Goal: Task Accomplishment & Management: Manage account settings

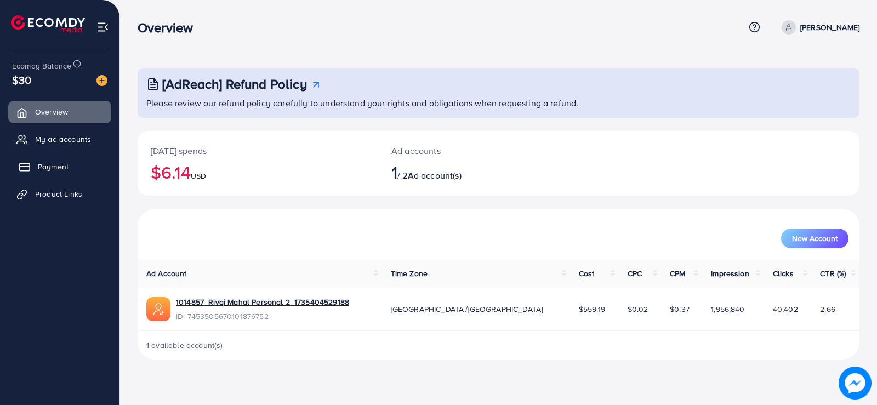
click at [45, 167] on span "Payment" at bounding box center [53, 166] width 31 height 11
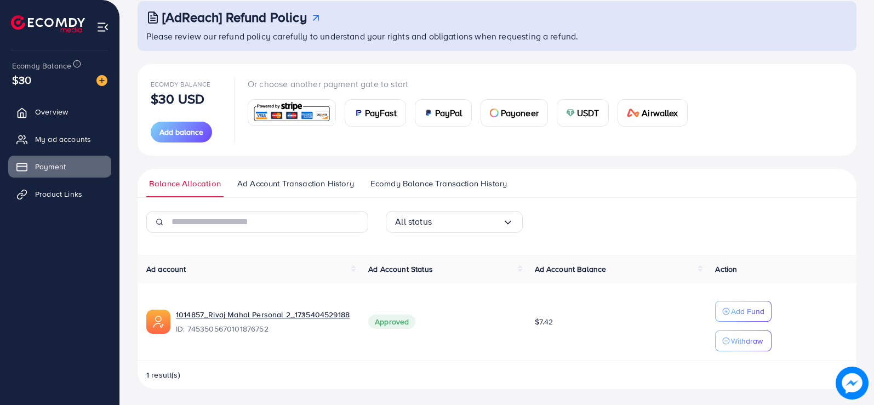
scroll to position [69, 0]
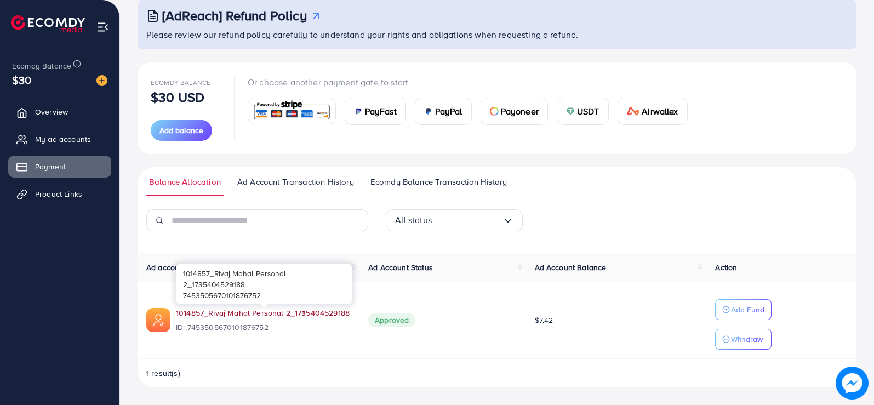
click at [316, 308] on link "1014857_Rivaj Mahal Personal 2_1735404529188" at bounding box center [263, 313] width 174 height 11
click at [51, 190] on span "Product Links" at bounding box center [61, 194] width 47 height 11
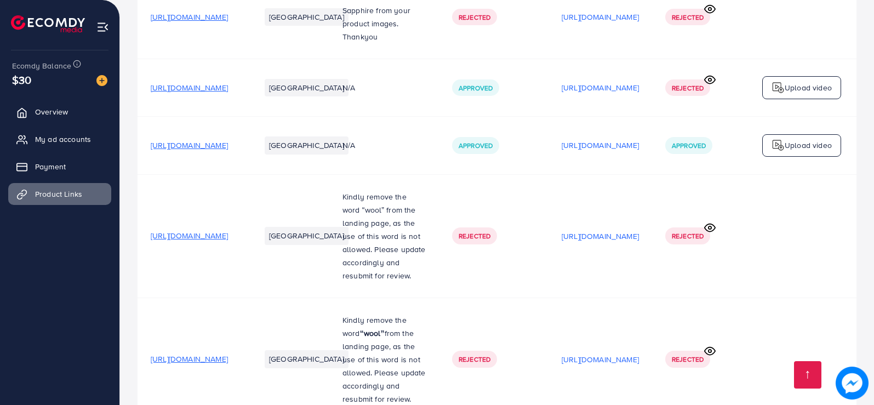
scroll to position [879, 0]
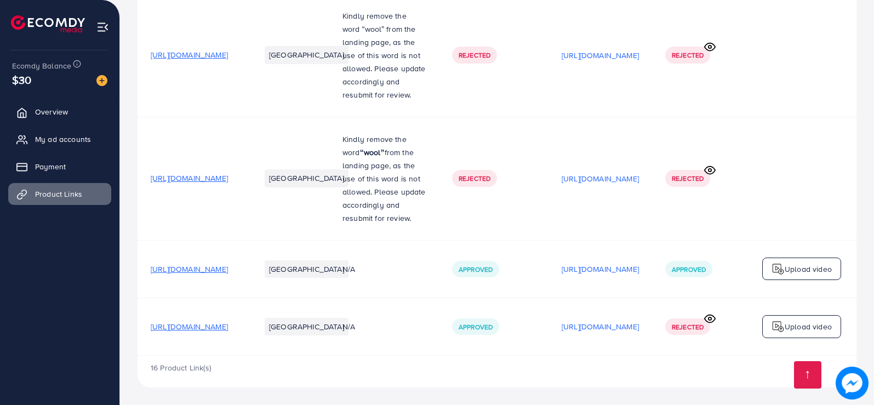
click at [228, 264] on span "[URL][DOMAIN_NAME]" at bounding box center [189, 269] width 77 height 11
click at [228, 321] on span "[URL][DOMAIN_NAME]" at bounding box center [189, 326] width 77 height 11
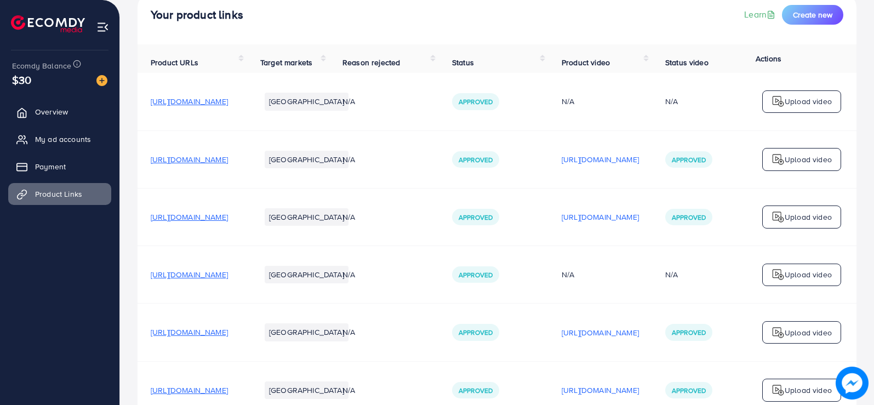
scroll to position [0, 0]
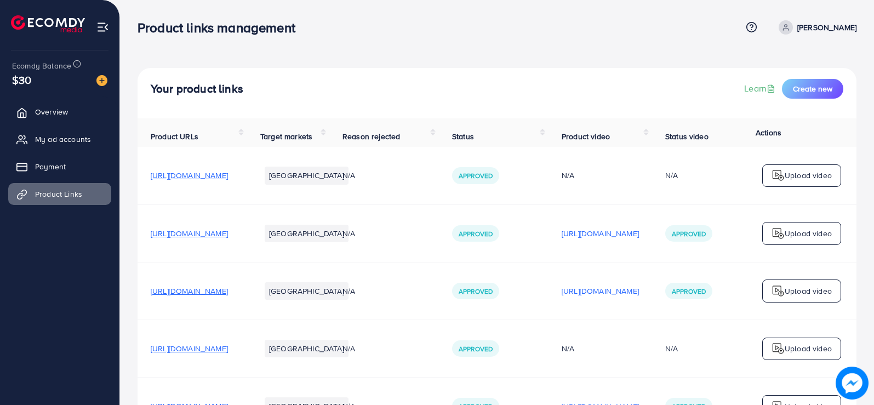
click at [228, 238] on span "[URL][DOMAIN_NAME]" at bounding box center [189, 233] width 77 height 11
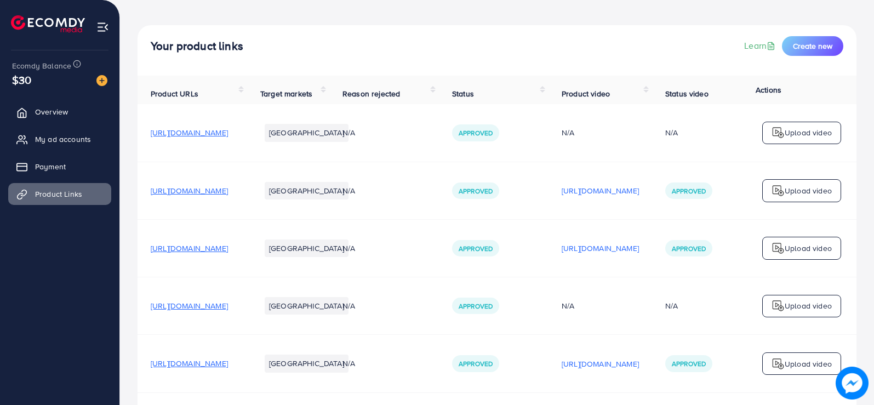
scroll to position [110, 0]
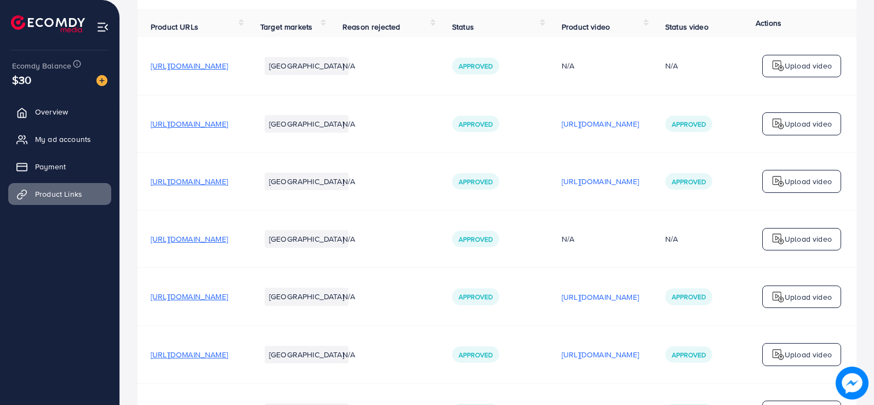
click at [228, 185] on span "[URL][DOMAIN_NAME]" at bounding box center [189, 181] width 77 height 11
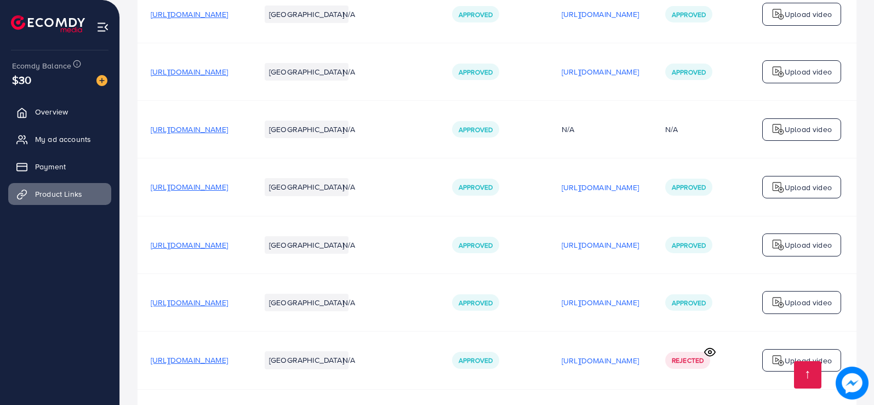
click at [228, 133] on span "[URL][DOMAIN_NAME]" at bounding box center [189, 129] width 77 height 11
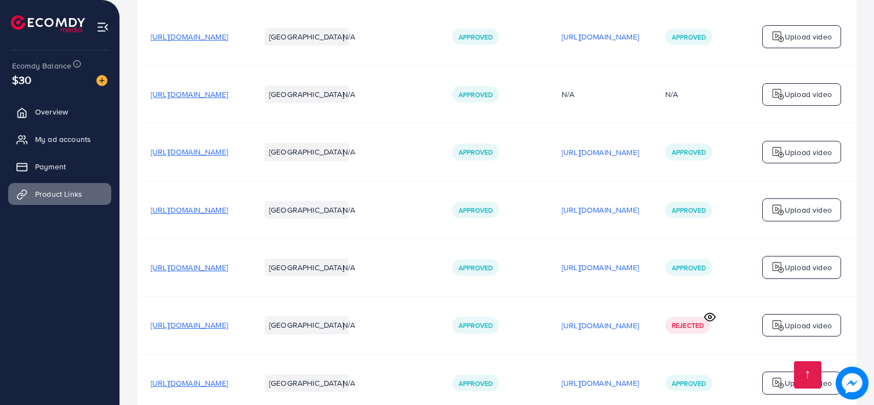
scroll to position [274, 0]
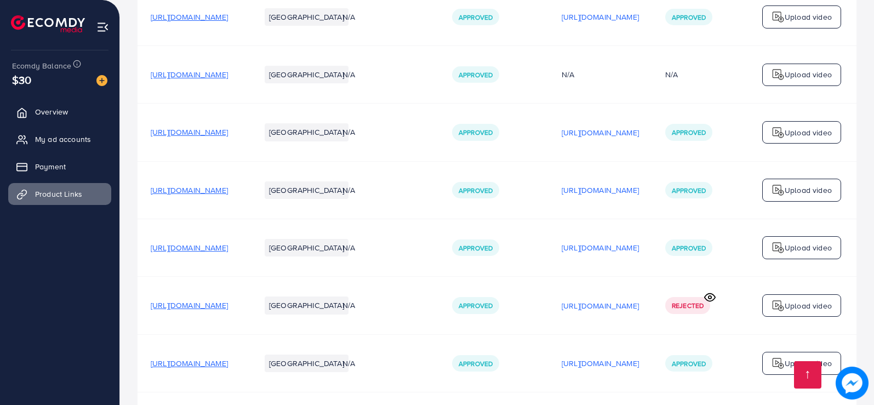
click at [228, 192] on span "[URL][DOMAIN_NAME]" at bounding box center [189, 190] width 77 height 11
click at [228, 252] on span "[URL][DOMAIN_NAME]" at bounding box center [189, 247] width 77 height 11
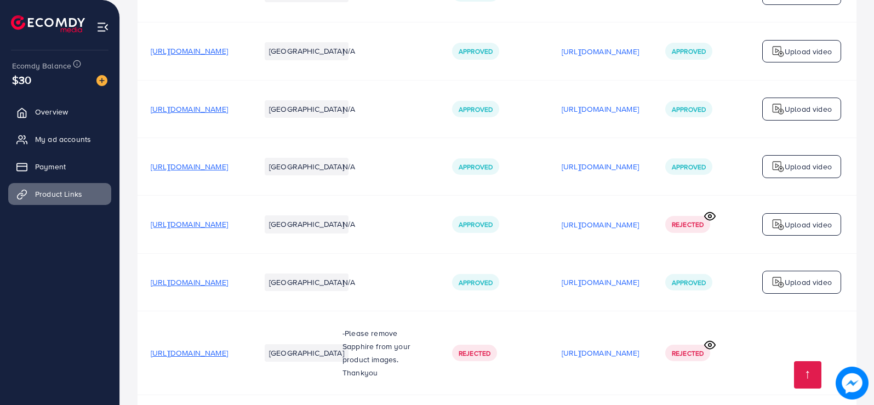
scroll to position [384, 0]
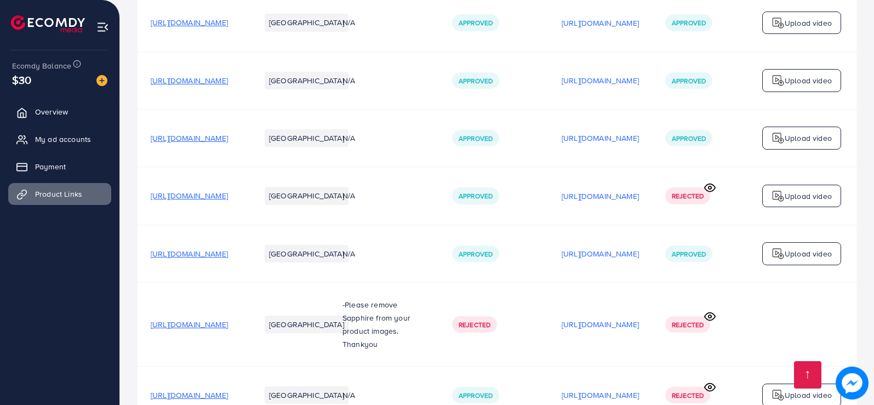
click at [247, 207] on td "[URL][DOMAIN_NAME]" at bounding box center [193, 196] width 110 height 58
click at [228, 201] on span "[URL][DOMAIN_NAME]" at bounding box center [189, 195] width 77 height 11
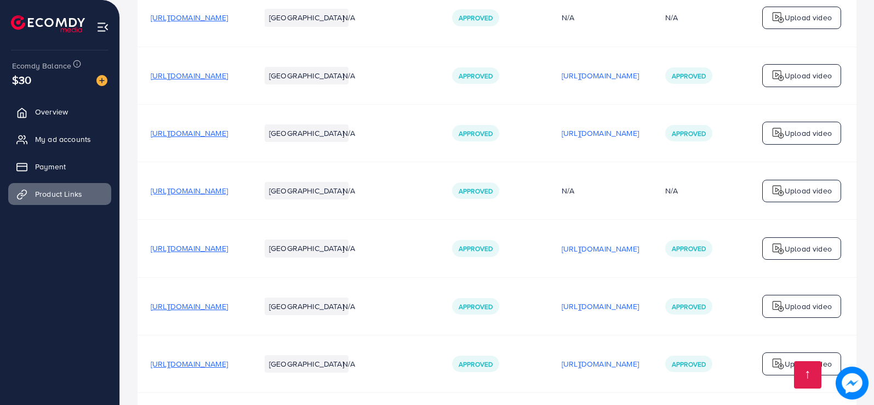
scroll to position [0, 0]
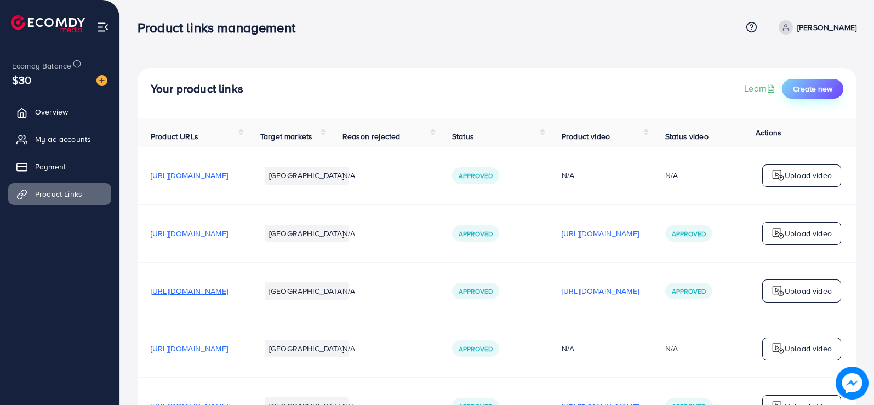
click at [821, 83] on span "Create new" at bounding box center [812, 88] width 39 height 11
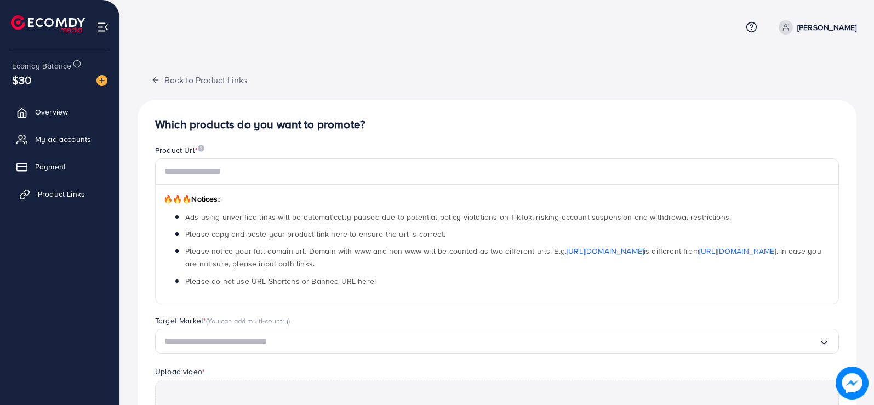
click at [43, 192] on span "Product Links" at bounding box center [61, 194] width 47 height 11
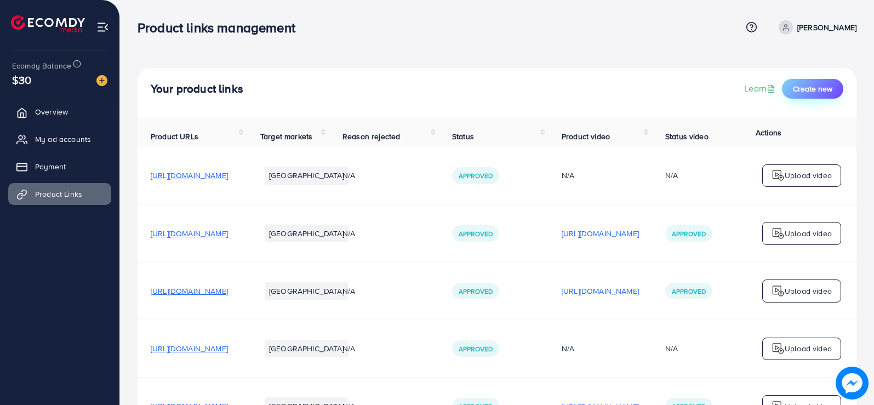
click at [824, 93] on span "Create new" at bounding box center [812, 88] width 39 height 11
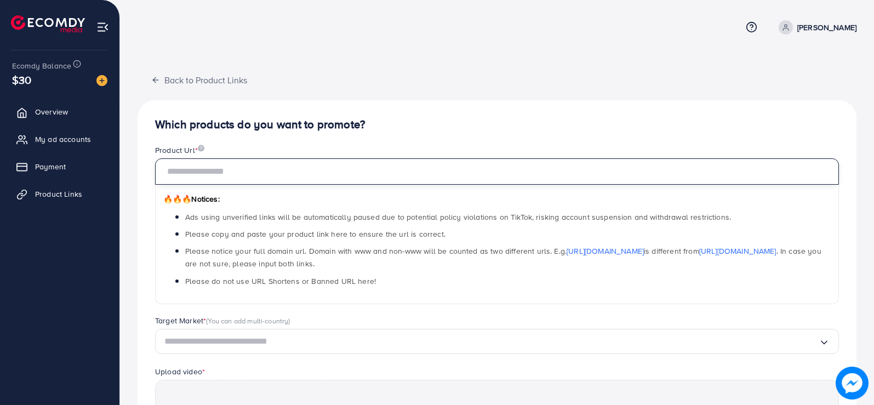
click at [249, 170] on input "text" at bounding box center [497, 171] width 684 height 26
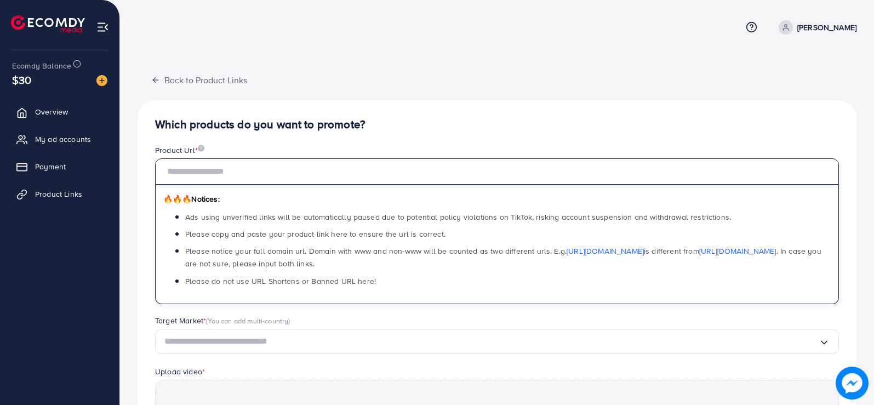
paste input "**********"
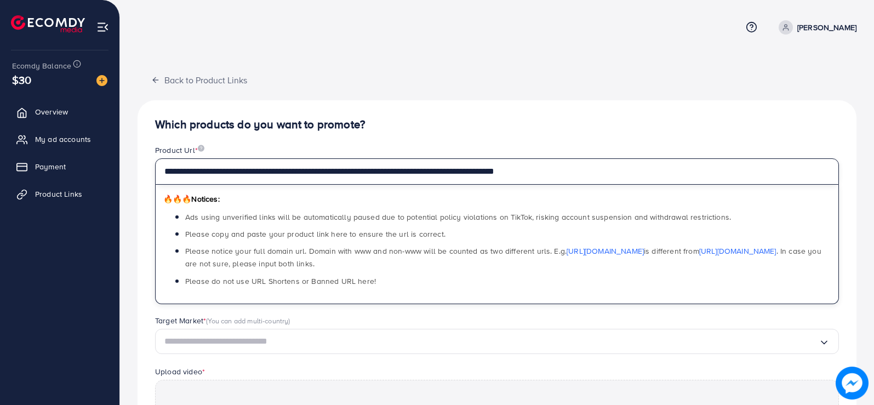
type input "**********"
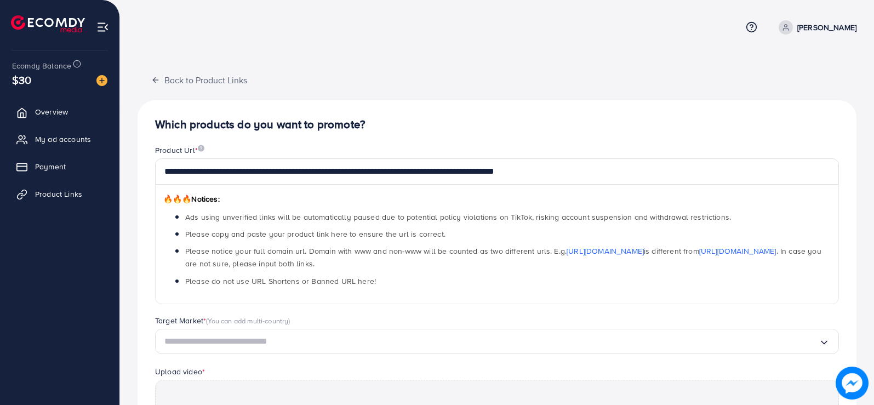
click at [316, 144] on div "**********" at bounding box center [497, 342] width 719 height 485
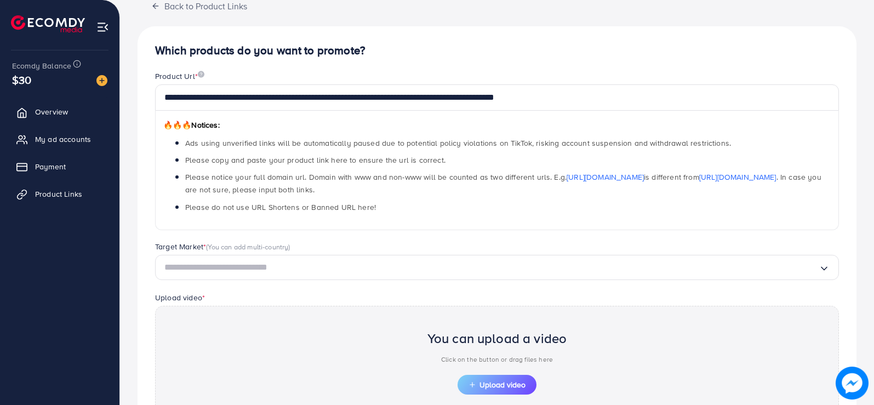
scroll to position [110, 0]
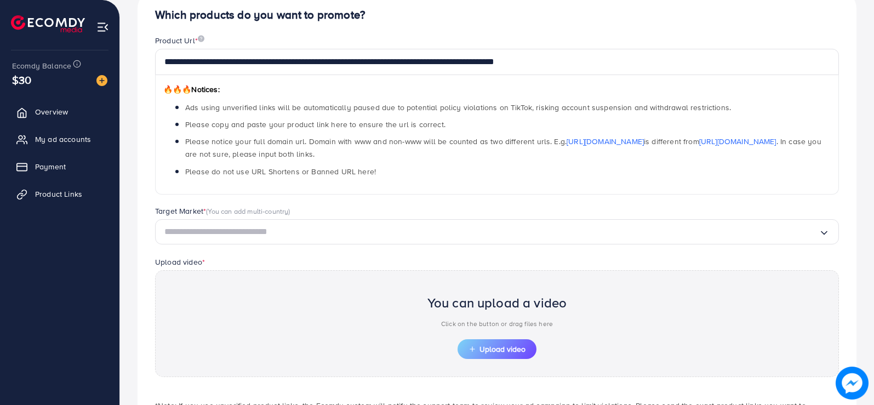
click at [189, 231] on input "Search for option" at bounding box center [491, 232] width 654 height 17
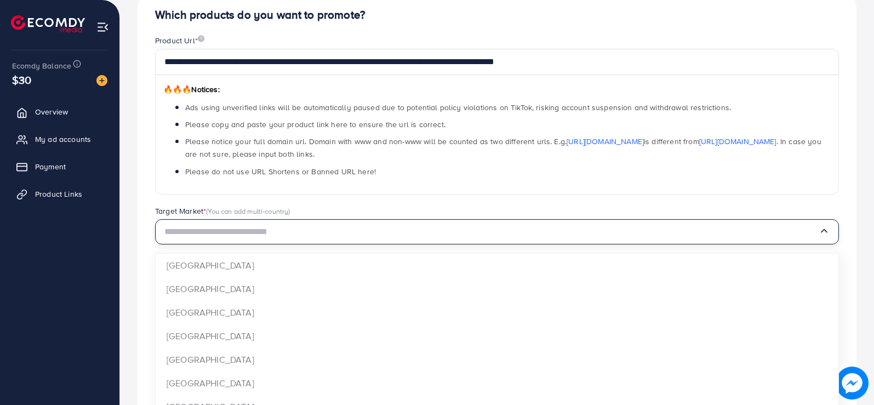
click at [189, 231] on input "Search for option" at bounding box center [491, 232] width 654 height 17
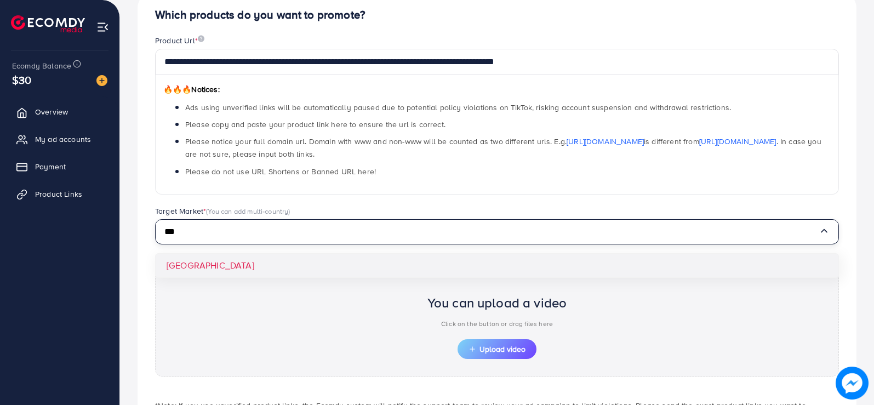
type input "***"
click at [180, 267] on div "**********" at bounding box center [497, 233] width 719 height 485
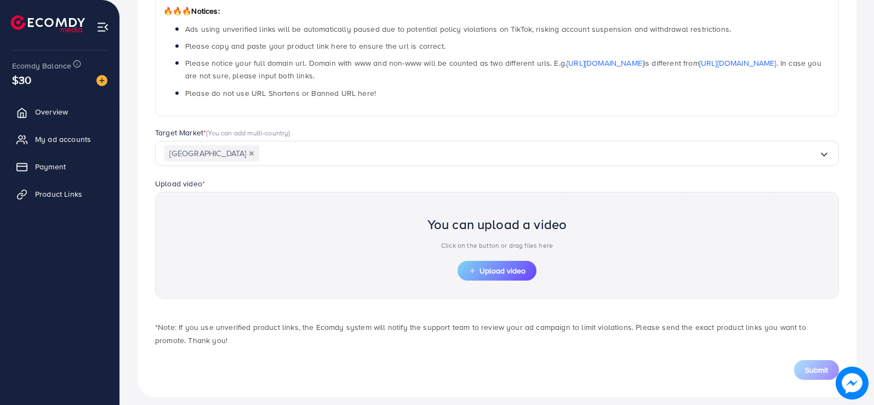
scroll to position [198, 0]
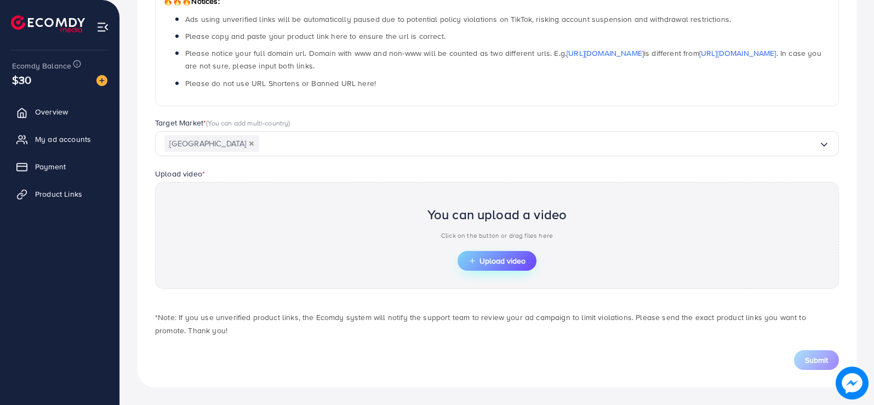
click at [500, 265] on span "Upload video" at bounding box center [497, 261] width 57 height 8
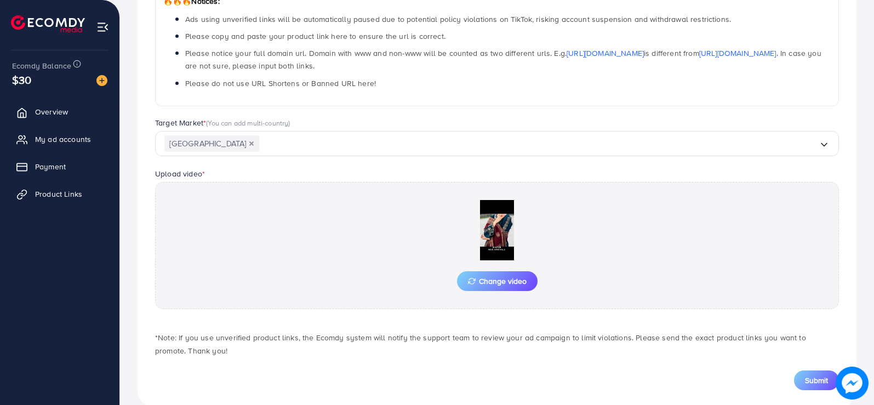
scroll to position [218, 0]
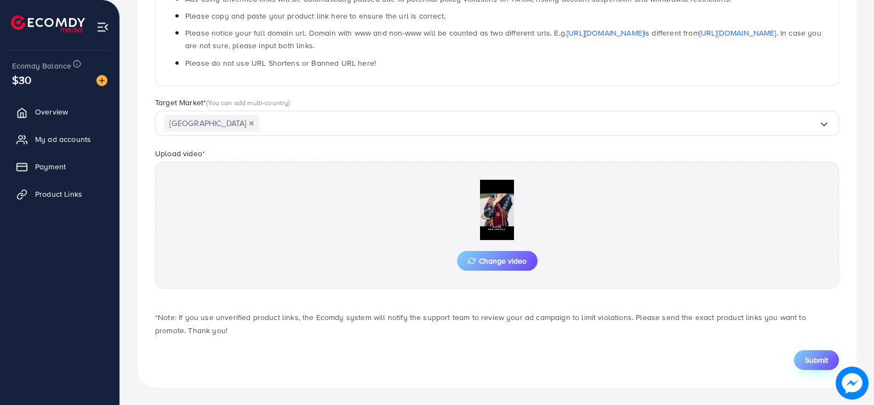
click at [813, 357] on span "Submit" at bounding box center [816, 360] width 23 height 11
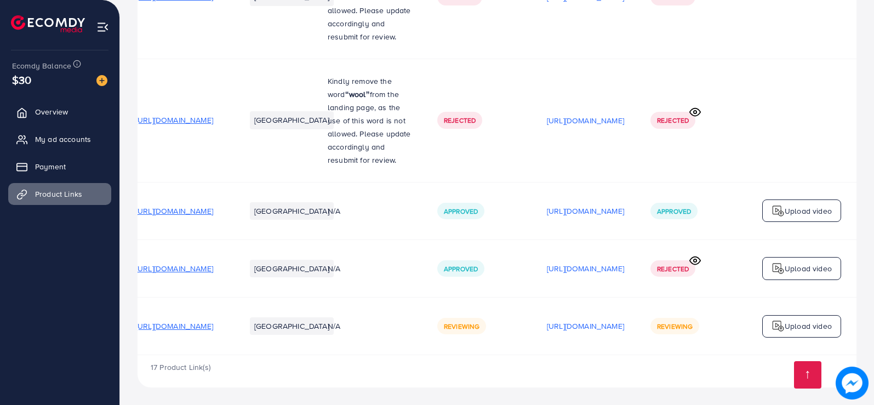
scroll to position [936, 0]
drag, startPoint x: 470, startPoint y: 352, endPoint x: 281, endPoint y: 338, distance: 189.7
click at [285, 338] on tr "[URL][DOMAIN_NAME] Pakistan N/A Reviewing [URL][DOMAIN_NAME] Reviewing Upload v…" at bounding box center [490, 327] width 734 height 58
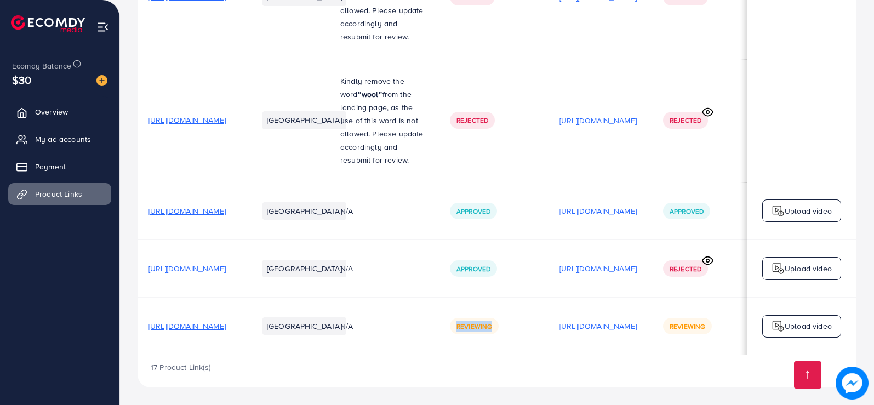
scroll to position [0, 0]
click at [501, 318] on div "Reviewing" at bounding box center [476, 326] width 49 height 16
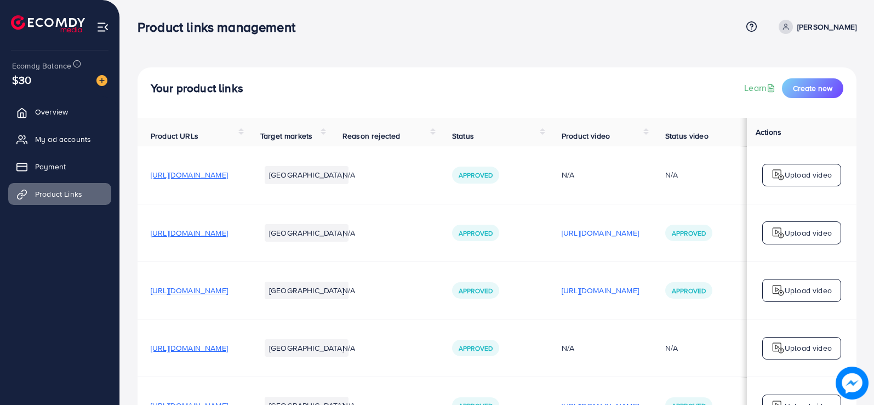
scroll to position [55, 0]
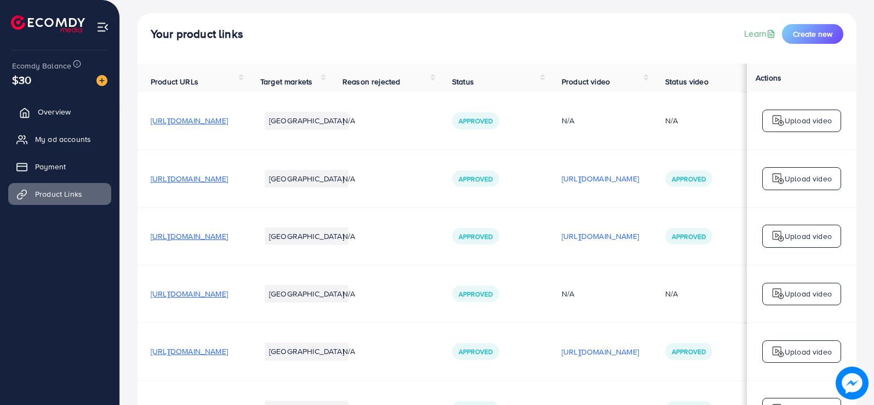
click at [48, 110] on span "Overview" at bounding box center [54, 111] width 33 height 11
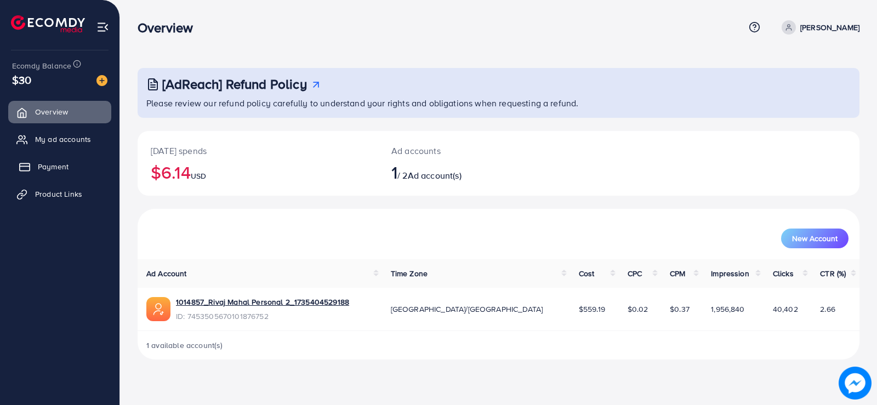
click at [75, 163] on link "Payment" at bounding box center [59, 167] width 103 height 22
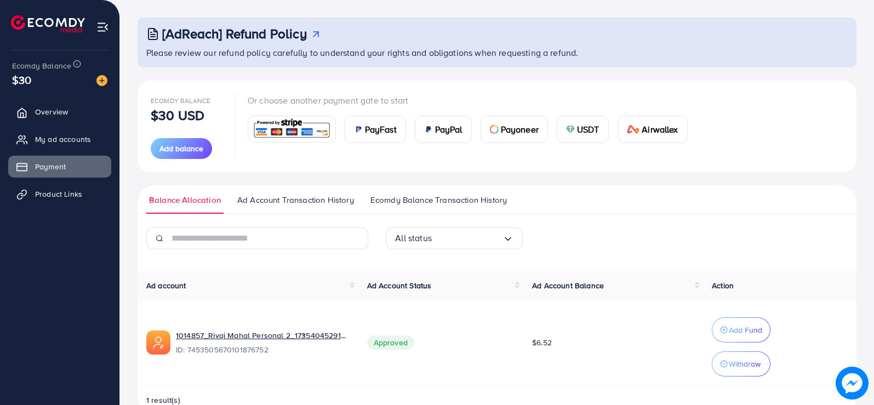
scroll to position [77, 0]
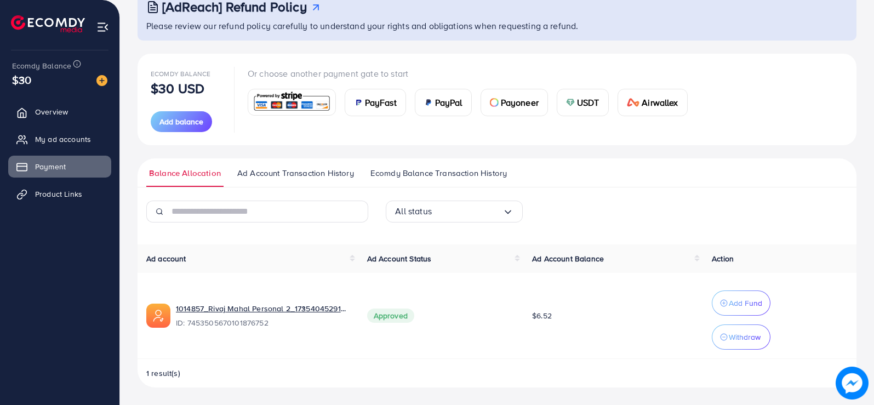
drag, startPoint x: 542, startPoint y: 317, endPoint x: 565, endPoint y: 321, distance: 23.3
click at [565, 321] on td "$6.52" at bounding box center [613, 316] width 180 height 86
click at [528, 326] on td "$6.52" at bounding box center [613, 316] width 180 height 86
drag, startPoint x: 537, startPoint y: 319, endPoint x: 563, endPoint y: 319, distance: 26.9
click at [563, 319] on td "$6.52" at bounding box center [613, 316] width 180 height 86
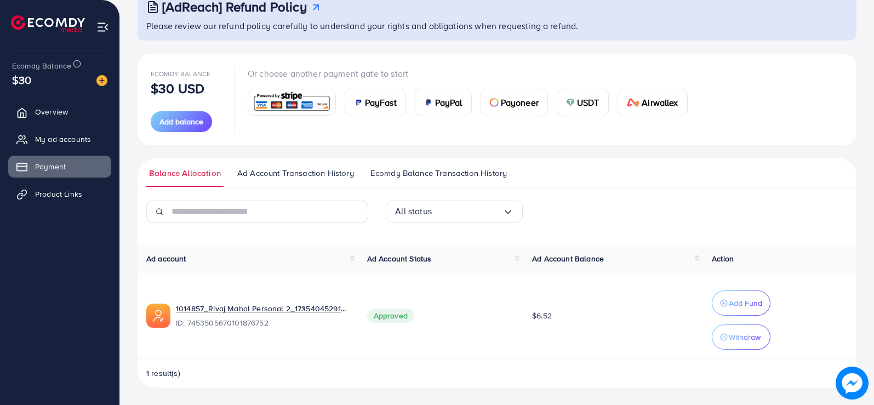
click at [548, 325] on td "$6.52" at bounding box center [613, 316] width 180 height 86
drag, startPoint x: 535, startPoint y: 314, endPoint x: 570, endPoint y: 318, distance: 34.8
click at [570, 318] on td "$6.52" at bounding box center [613, 316] width 180 height 86
click at [530, 323] on td "$6.52" at bounding box center [613, 316] width 180 height 86
drag, startPoint x: 534, startPoint y: 318, endPoint x: 569, endPoint y: 320, distance: 34.6
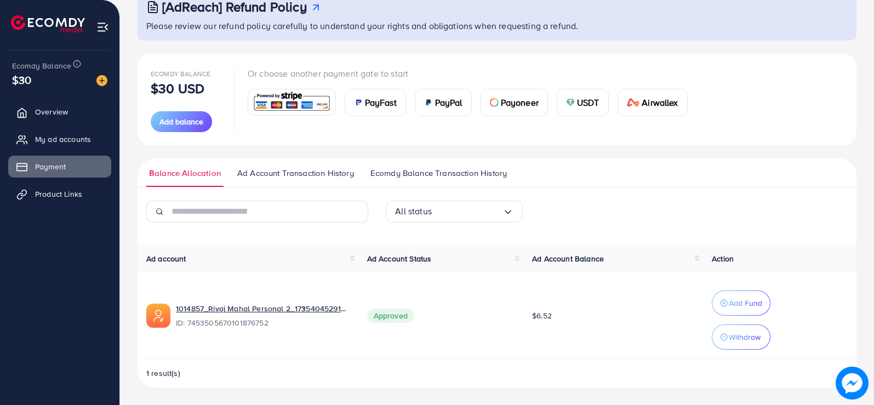
click at [569, 320] on td "$6.52" at bounding box center [613, 316] width 180 height 86
click at [554, 324] on td "$6.52" at bounding box center [613, 316] width 180 height 86
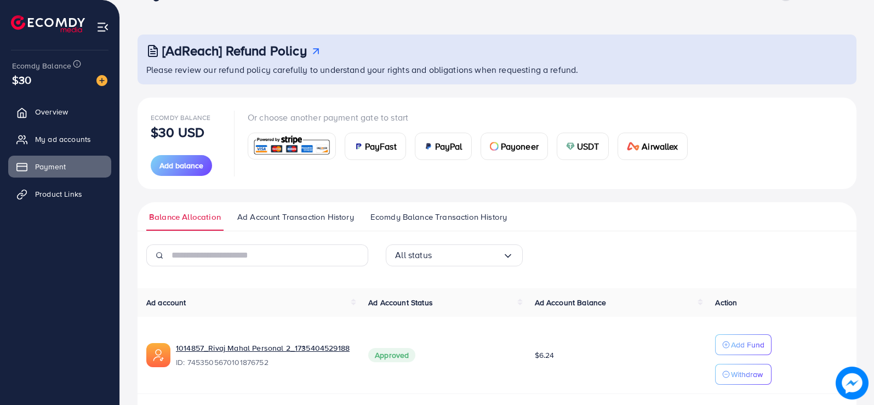
scroll to position [69, 0]
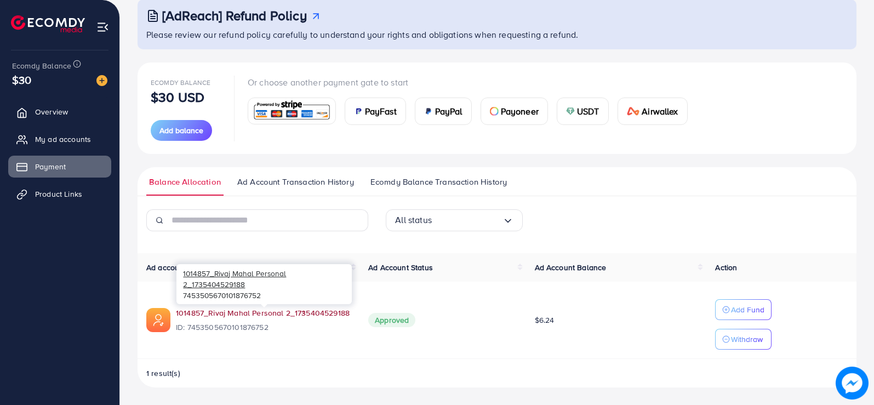
click at [291, 316] on link "1014857_Rivaj Mahal Personal 2_1735404529188" at bounding box center [263, 313] width 174 height 11
click at [56, 195] on span "Product Links" at bounding box center [61, 194] width 47 height 11
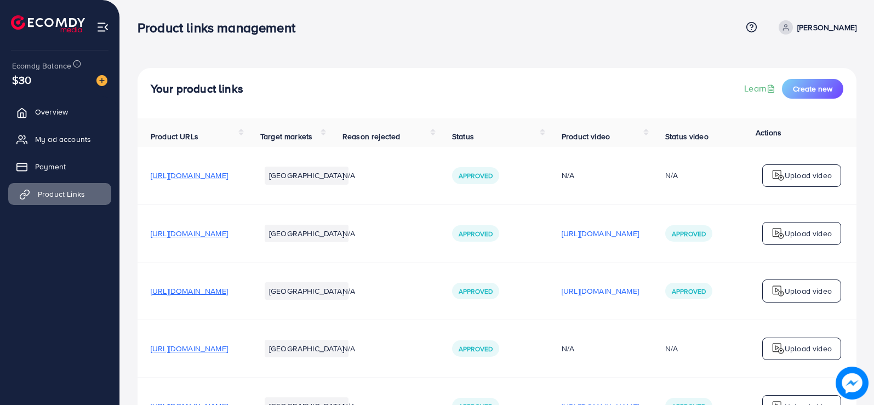
click at [69, 195] on span "Product Links" at bounding box center [61, 194] width 47 height 11
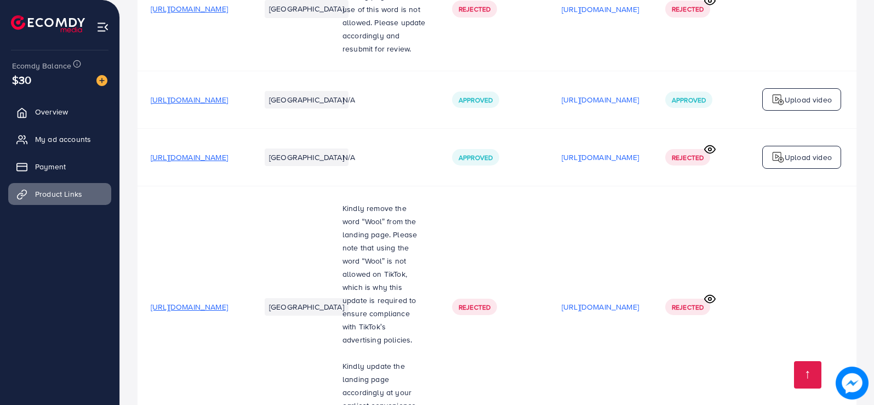
scroll to position [1107, 0]
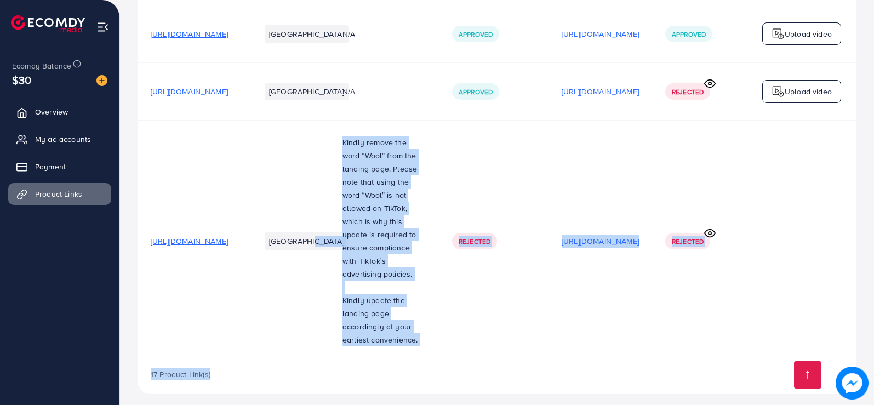
drag, startPoint x: 391, startPoint y: 351, endPoint x: 483, endPoint y: 362, distance: 92.7
click at [426, 316] on p "Kindly update the landing page accordingly at your earliest convenience." at bounding box center [384, 320] width 83 height 53
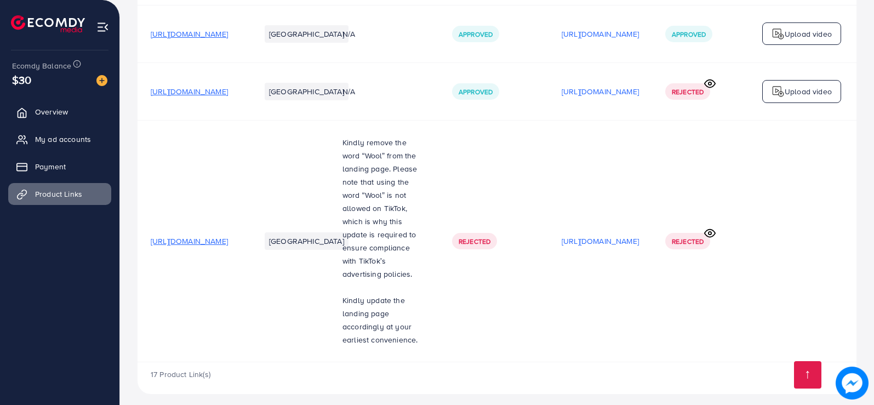
click at [228, 238] on span "[URL][DOMAIN_NAME]" at bounding box center [189, 241] width 77 height 11
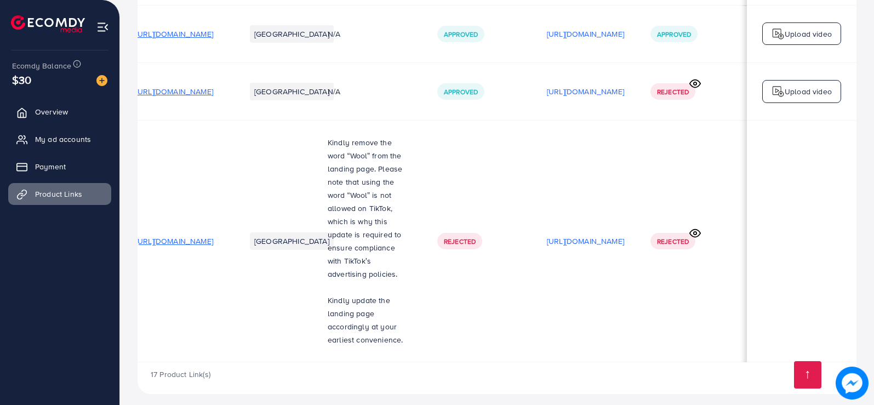
scroll to position [0, 149]
click at [696, 232] on circle at bounding box center [695, 233] width 3 height 3
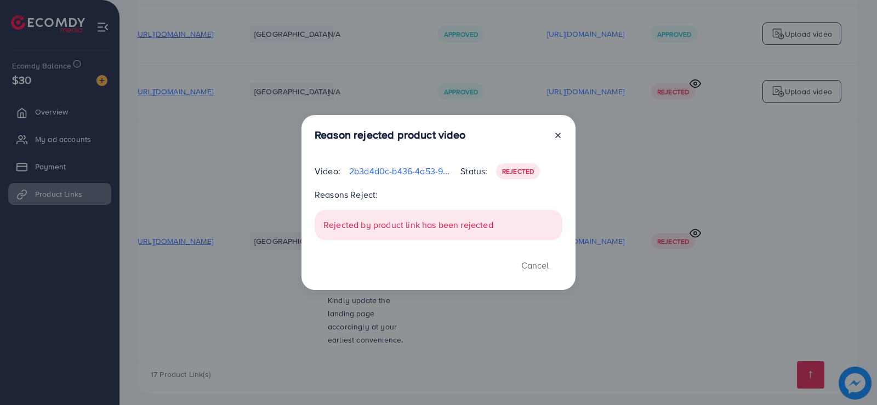
click at [553, 138] on div at bounding box center [554, 137] width 18 height 18
click at [557, 135] on line at bounding box center [558, 135] width 4 height 4
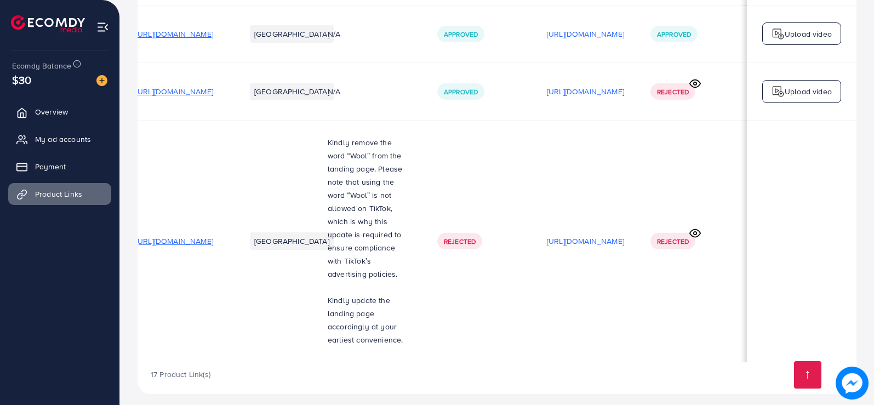
scroll to position [2, 146]
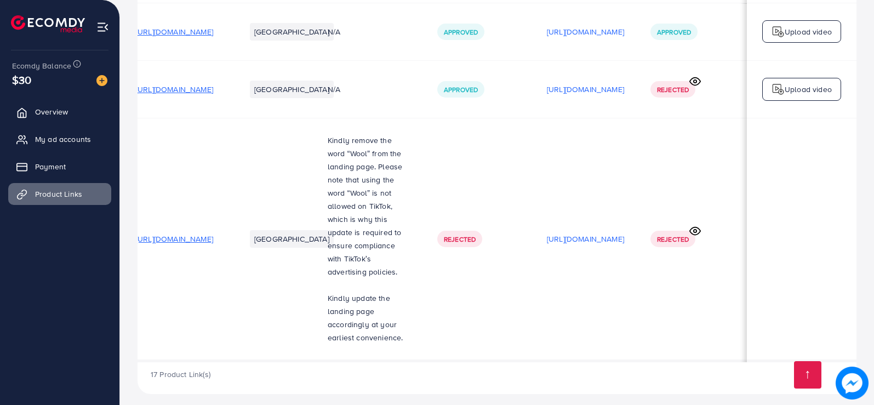
drag, startPoint x: 615, startPoint y: 352, endPoint x: 359, endPoint y: 335, distance: 256.5
click at [360, 335] on tr "https://trendsetterzz.com/products/dhanak-3pc-embroidered-shirt-with-digital-pr…" at bounding box center [490, 239] width 734 height 242
click at [534, 257] on td "[URL][DOMAIN_NAME]" at bounding box center [586, 239] width 104 height 242
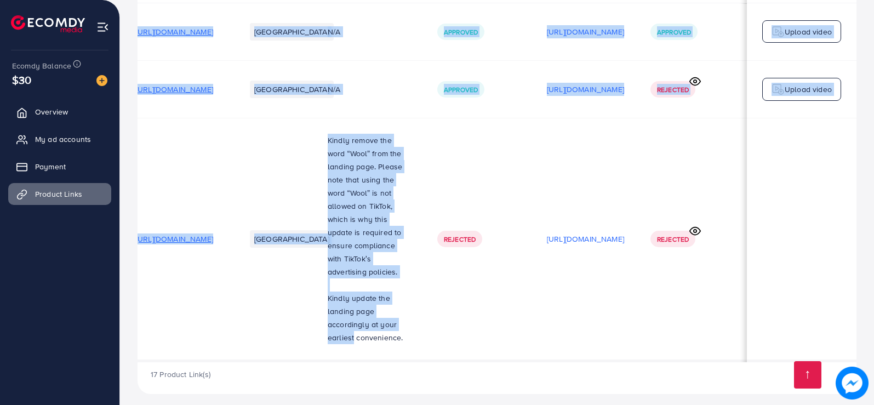
drag, startPoint x: 580, startPoint y: 352, endPoint x: 329, endPoint y: 293, distance: 257.8
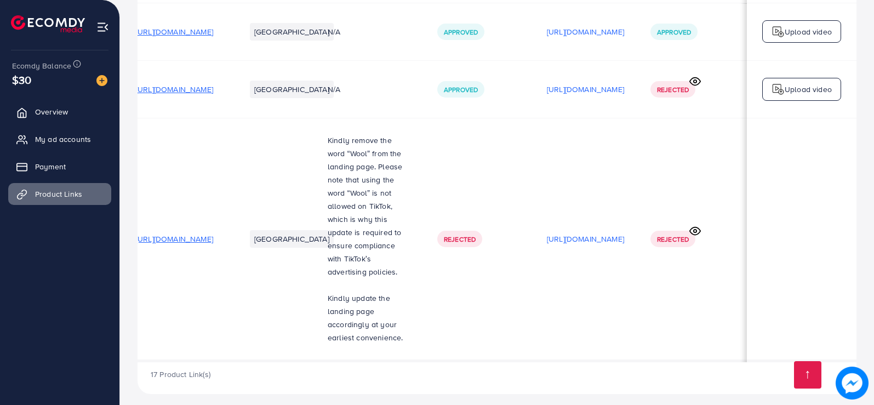
click at [328, 292] on p "Kindly update the landing page accordingly at your earliest convenience." at bounding box center [369, 318] width 83 height 53
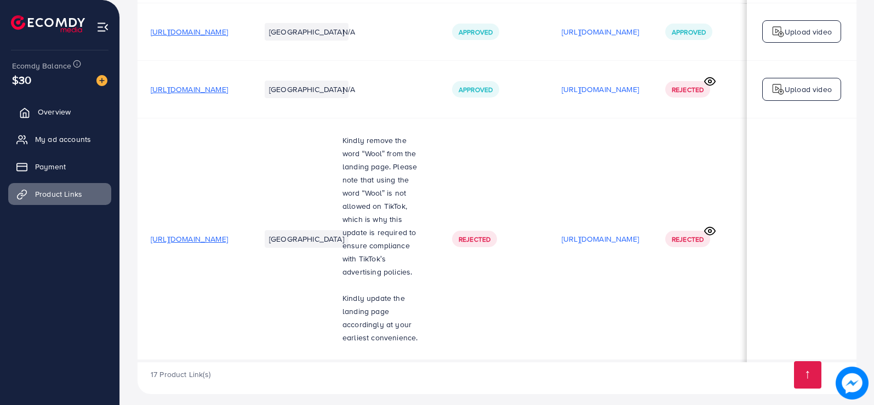
click at [72, 122] on link "Overview" at bounding box center [59, 112] width 103 height 22
click at [70, 106] on link "Overview" at bounding box center [59, 112] width 103 height 22
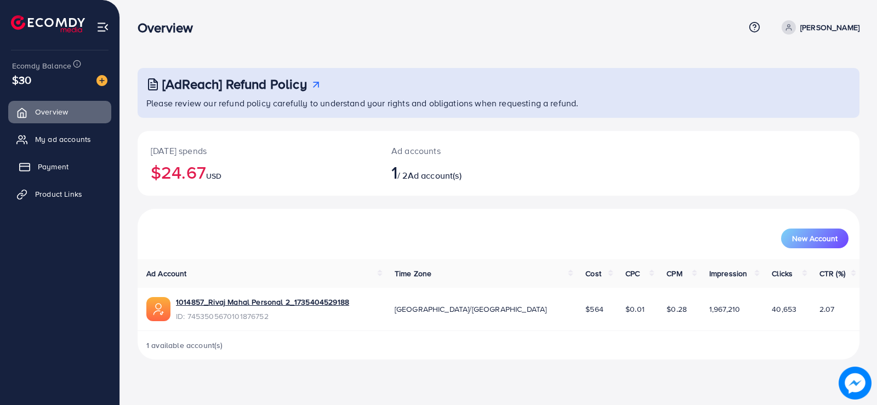
click at [66, 162] on span "Payment" at bounding box center [53, 166] width 31 height 11
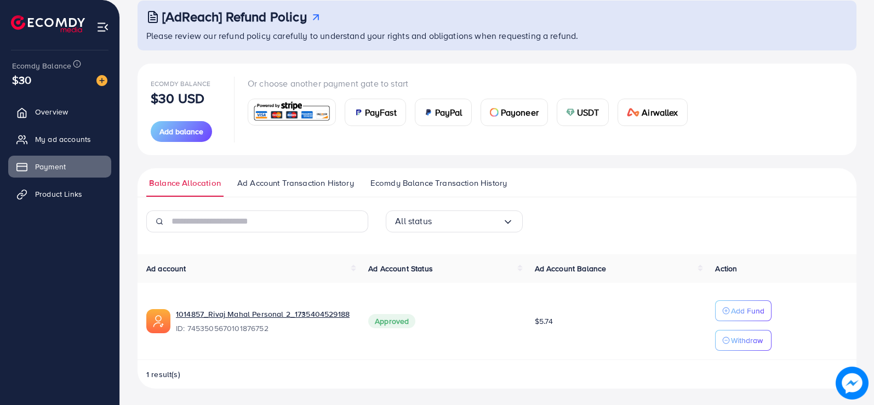
scroll to position [69, 0]
click at [739, 311] on p "Add Fund" at bounding box center [747, 309] width 33 height 13
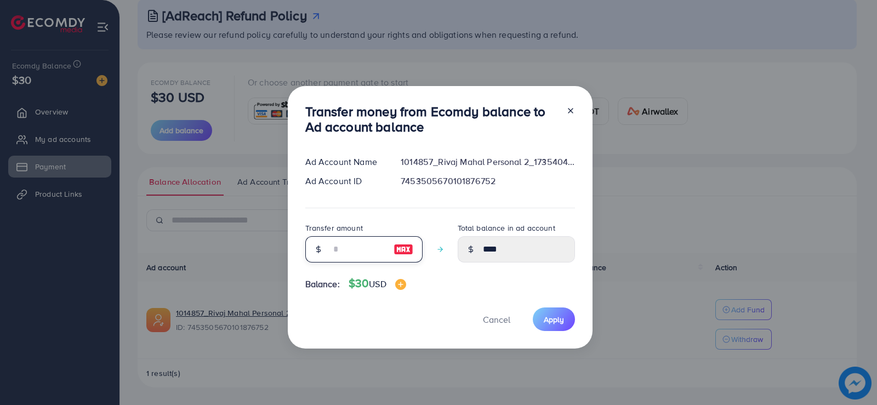
click at [335, 244] on input "number" at bounding box center [358, 249] width 55 height 26
type input "*"
type input "****"
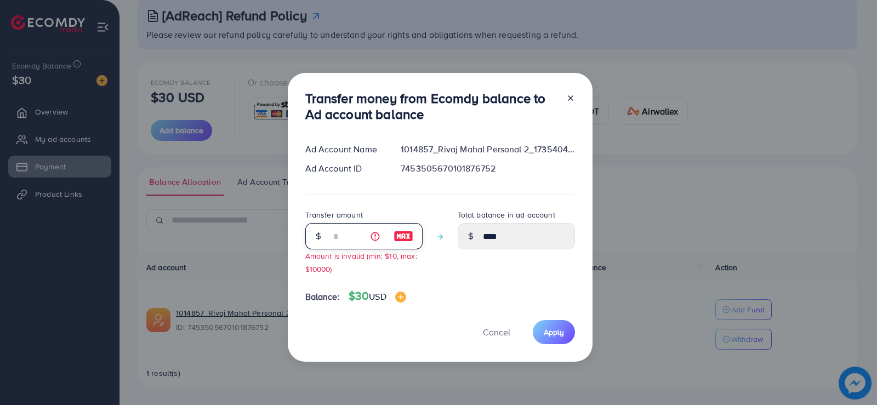
type input "**"
type input "*****"
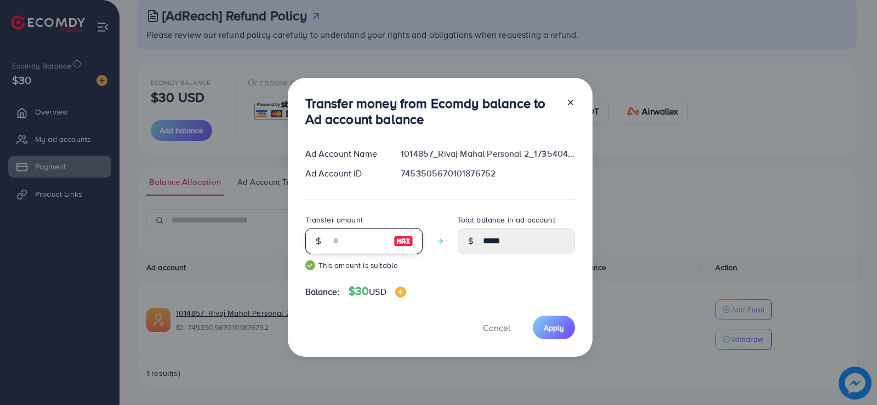
type input "**"
click at [434, 317] on div "Cancel Apply" at bounding box center [440, 328] width 270 height 24
click at [551, 329] on span "Apply" at bounding box center [554, 327] width 20 height 11
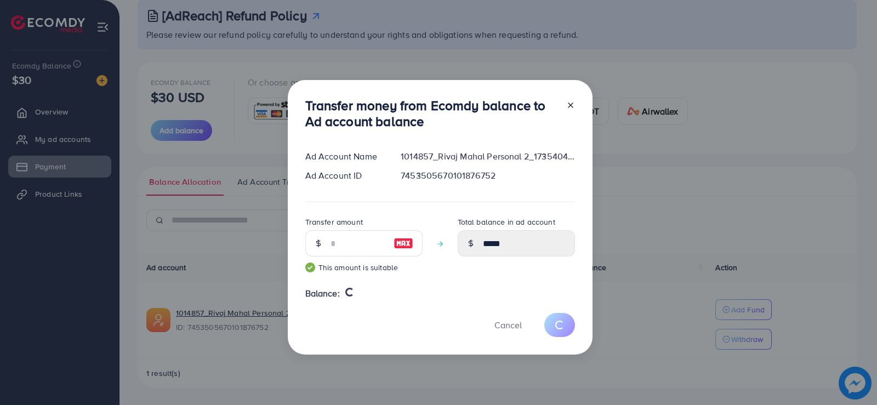
type input "****"
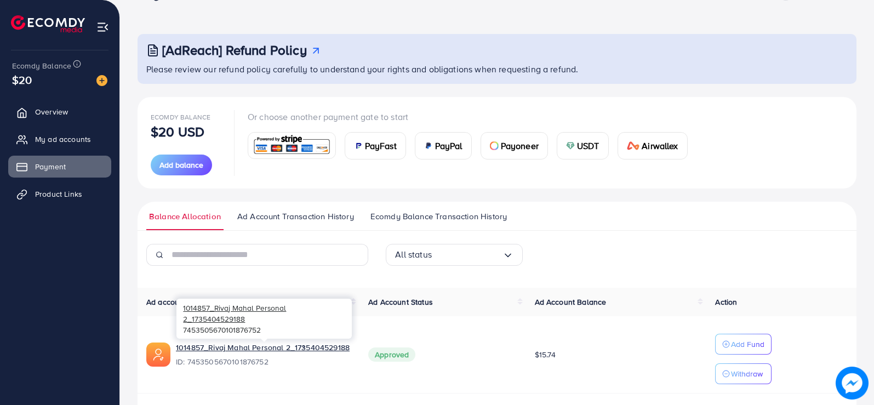
scroll to position [0, 0]
